Goal: Task Accomplishment & Management: Use online tool/utility

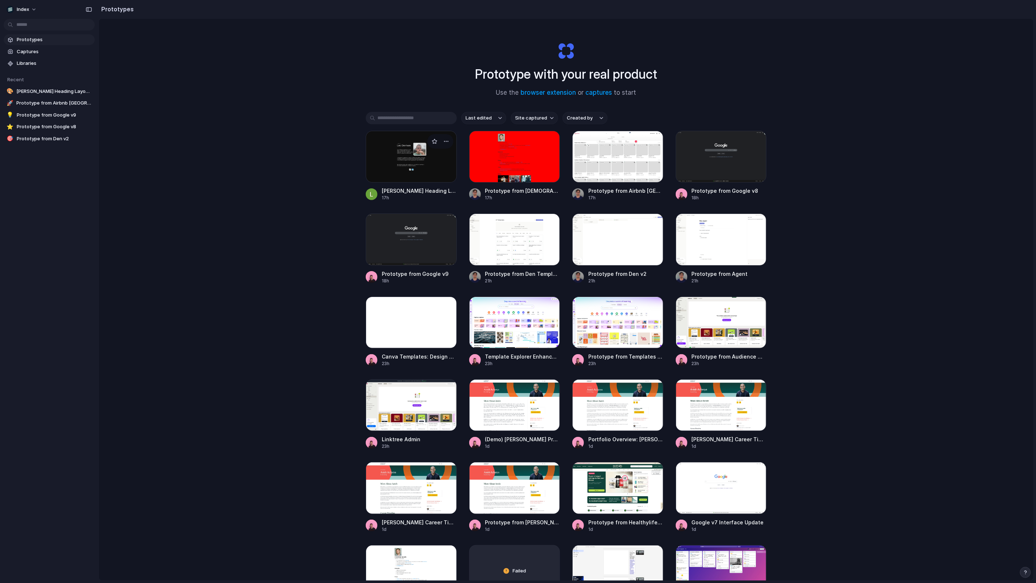
click at [424, 170] on div at bounding box center [411, 157] width 91 height 52
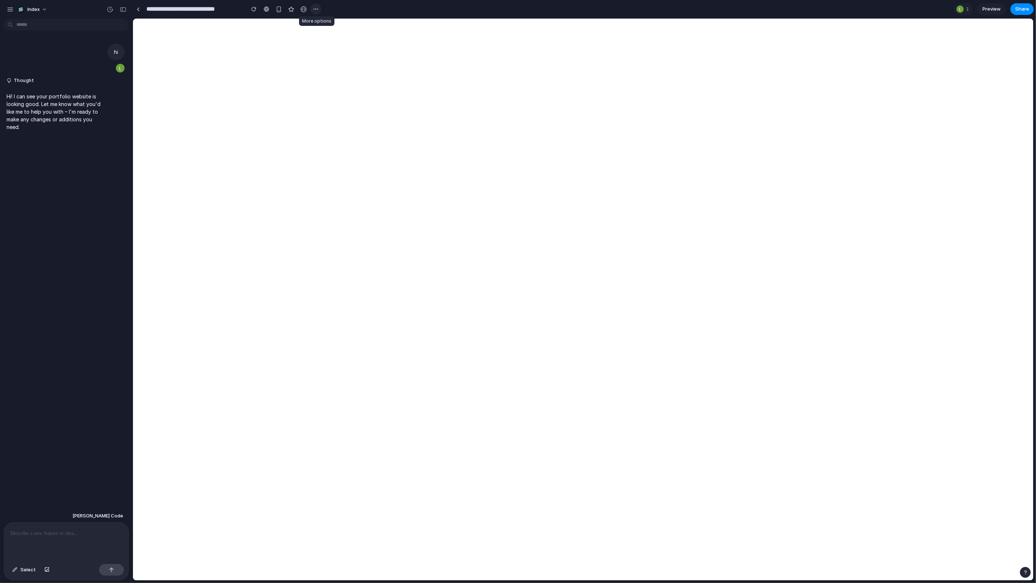
click at [316, 11] on div "button" at bounding box center [316, 9] width 6 height 6
click at [324, 23] on span "Duplicate" at bounding box center [334, 24] width 22 height 7
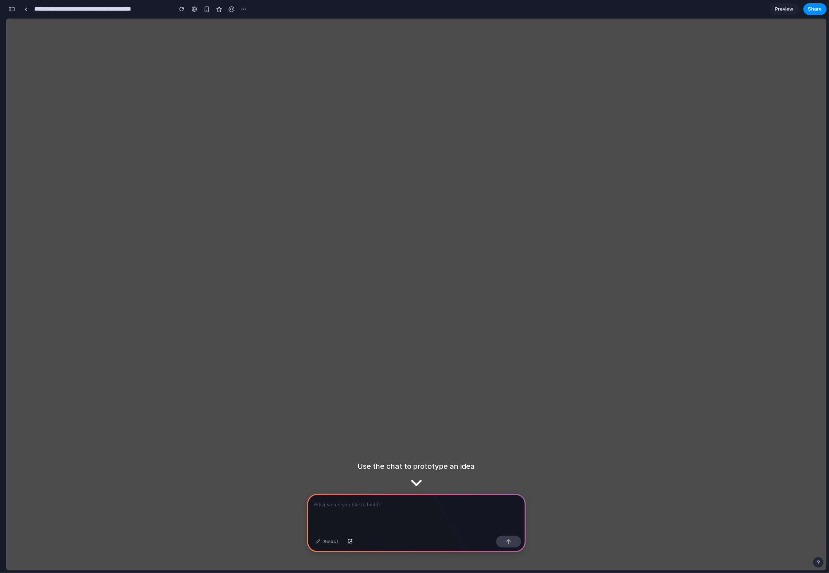
click at [334, 504] on p at bounding box center [416, 504] width 205 height 9
